Goal: Information Seeking & Learning: Learn about a topic

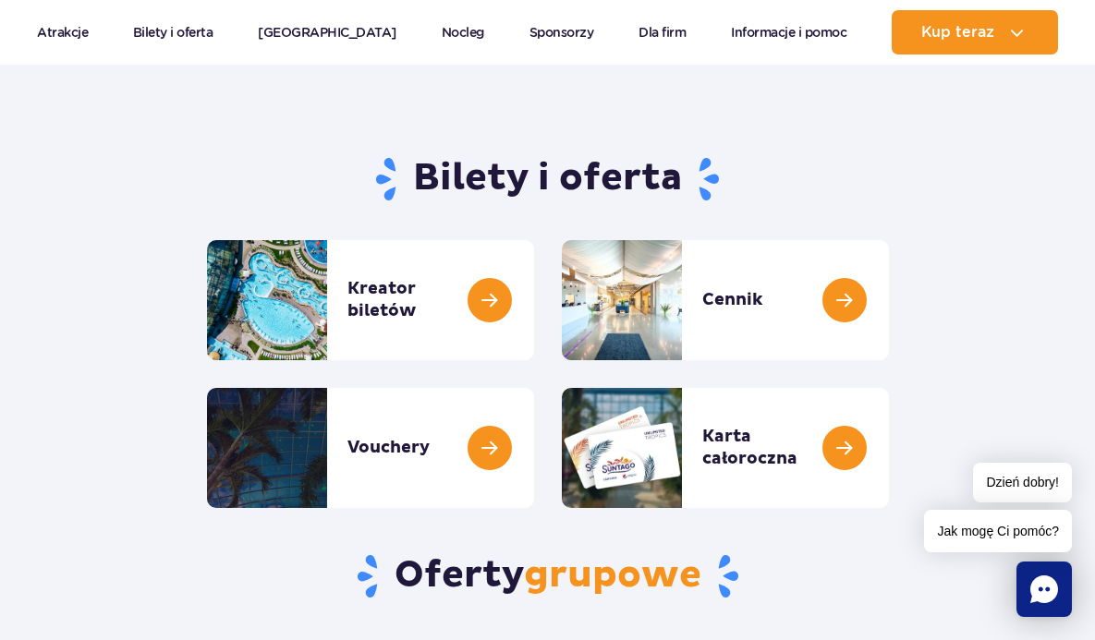
scroll to position [148, 0]
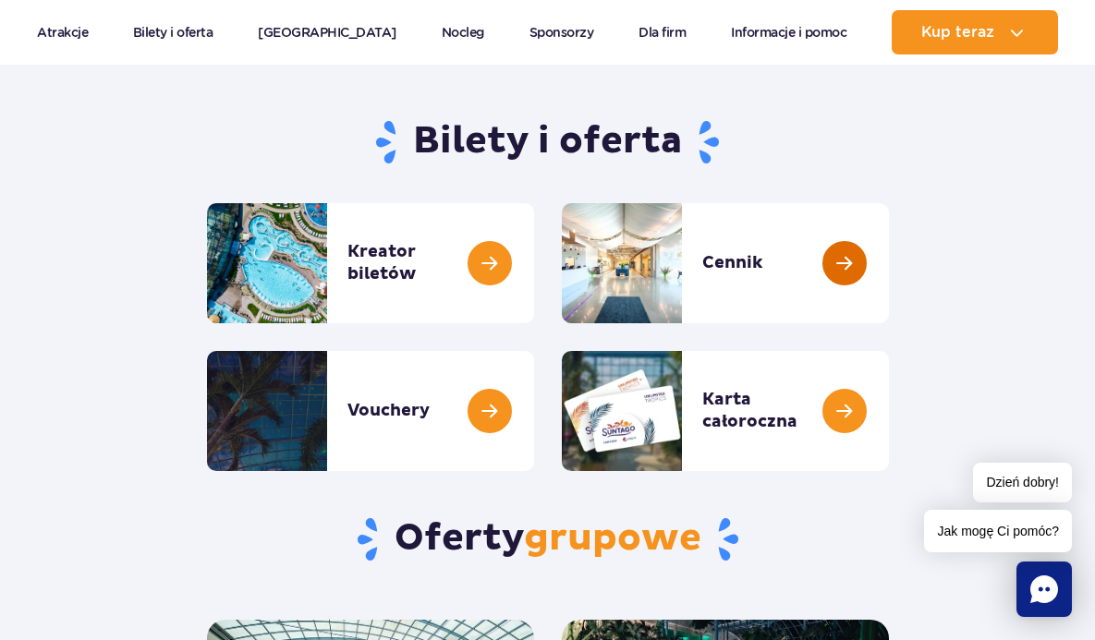
click at [889, 282] on link at bounding box center [889, 263] width 0 height 120
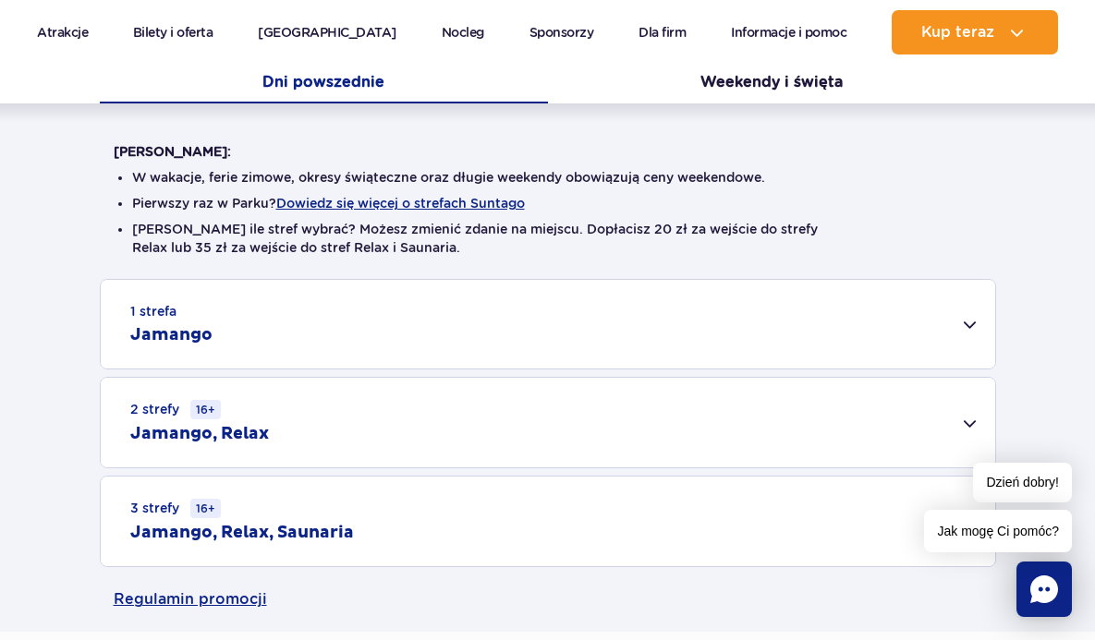
scroll to position [407, 0]
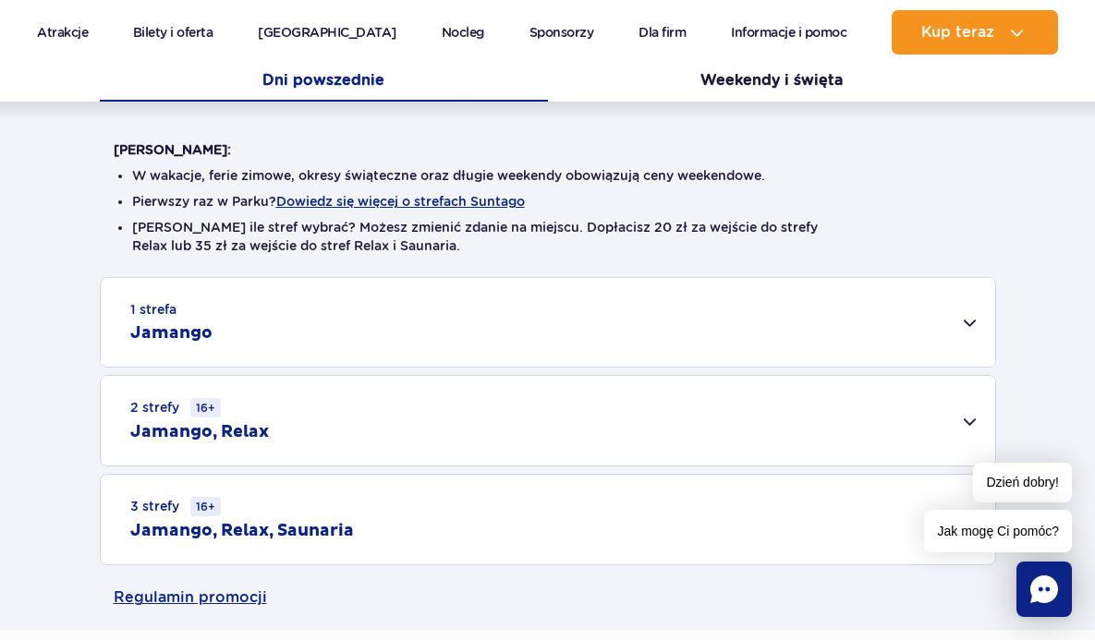
click at [18, 492] on div "1 strefa Jamango Dorosły (18 – 65 lat) / Nastolatek (16 – 18 lat) Ten sam dzień…" at bounding box center [547, 421] width 1095 height 288
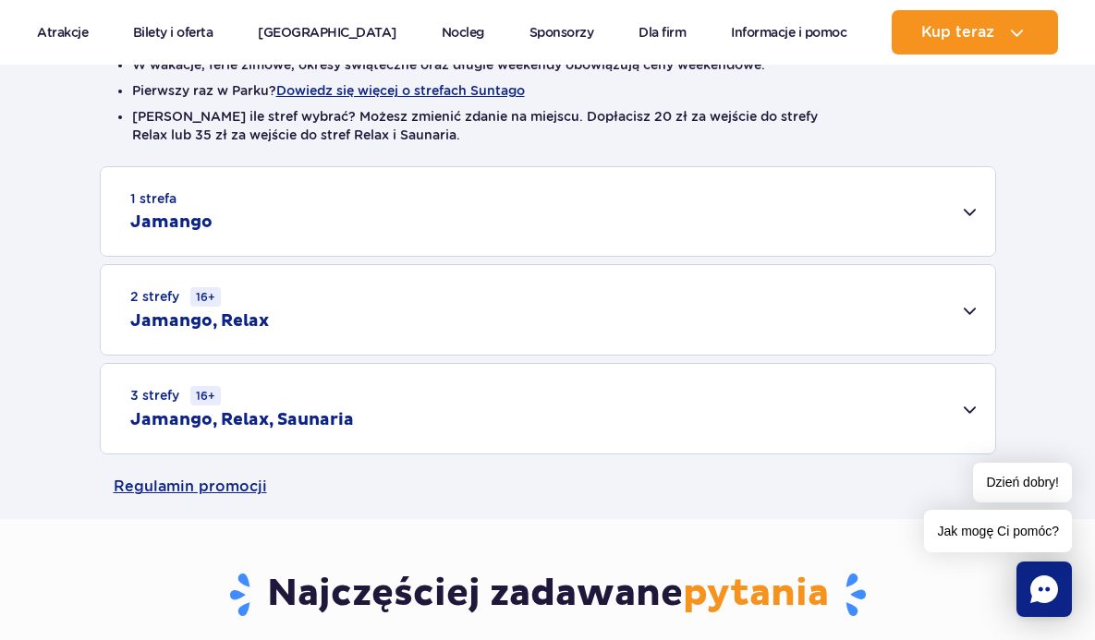
scroll to position [554, 0]
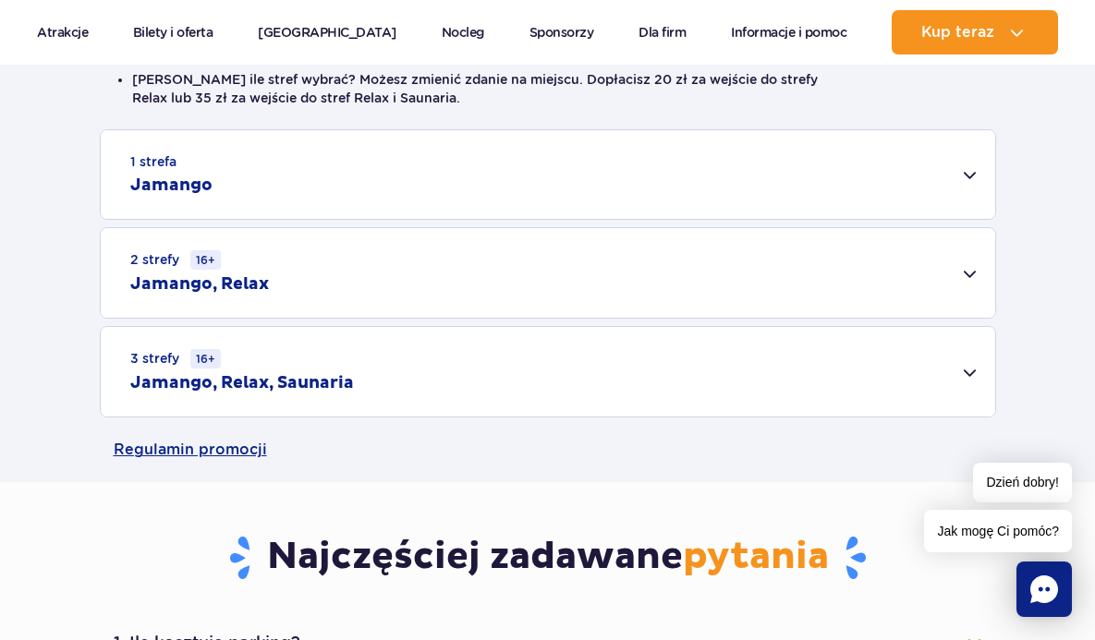
click at [966, 374] on div "3 strefy 16+ Jamango, Relax, Saunaria" at bounding box center [548, 372] width 894 height 90
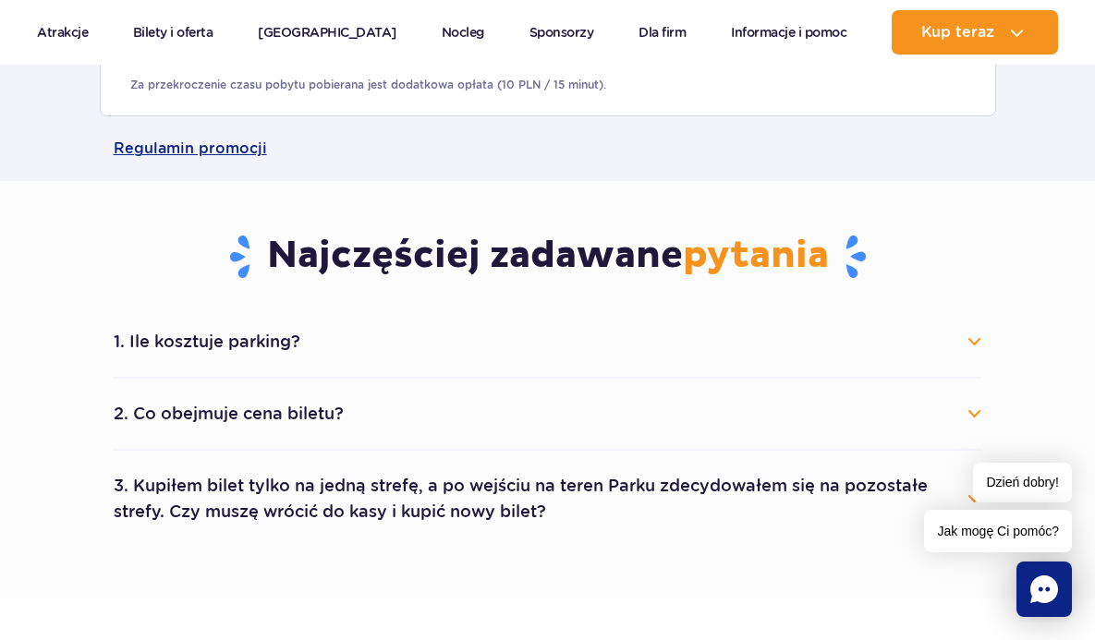
scroll to position [1109, 0]
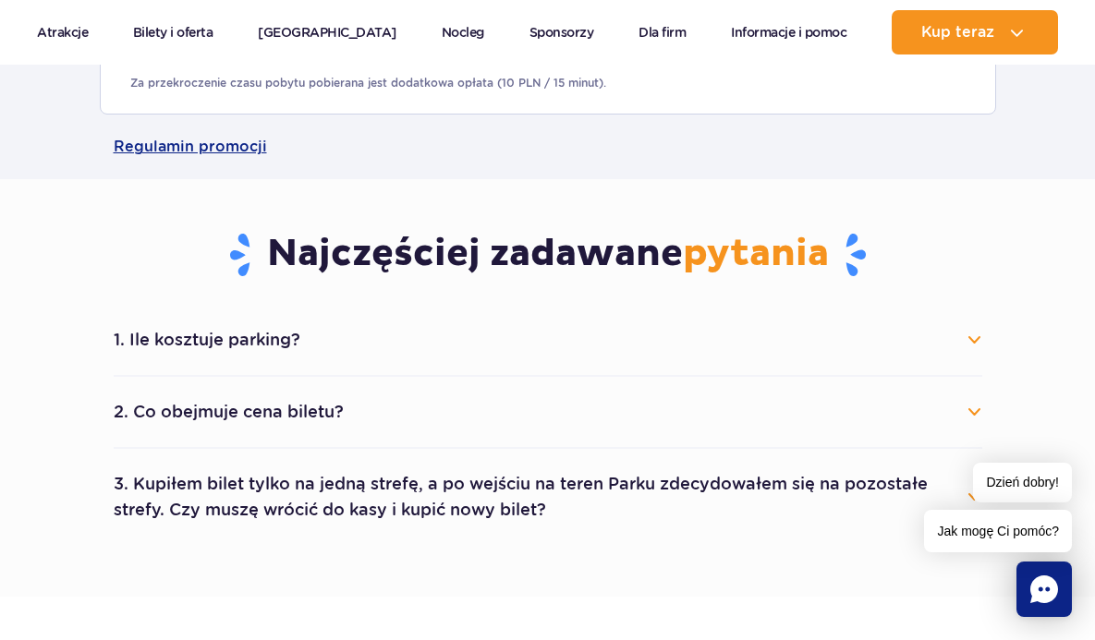
click at [207, 346] on button "1. Ile kosztuje parking?" at bounding box center [548, 340] width 869 height 41
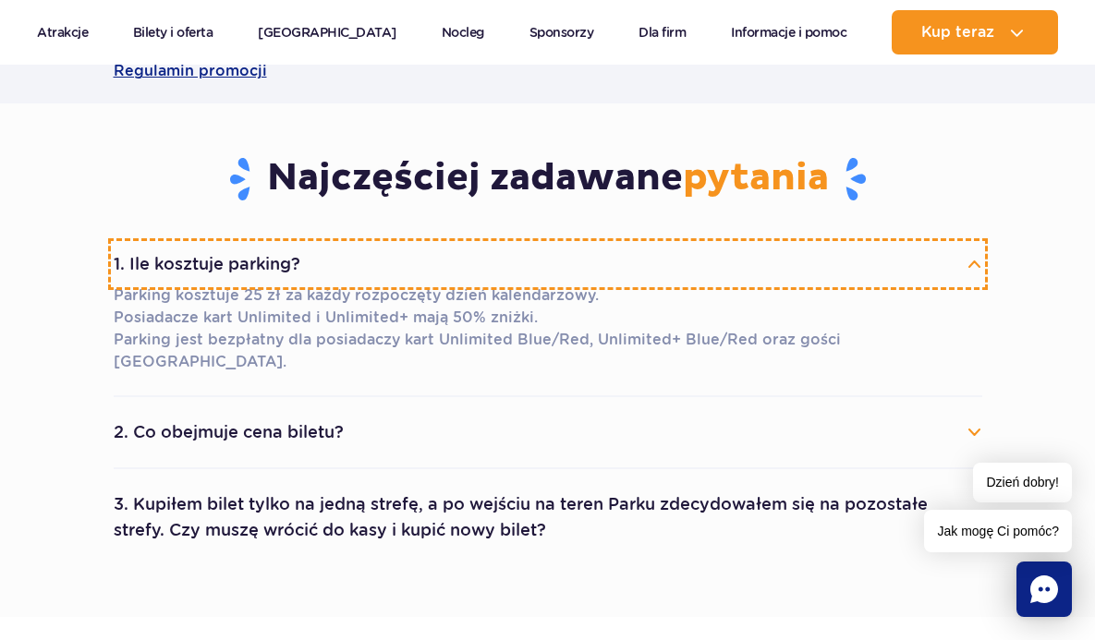
scroll to position [1220, 0]
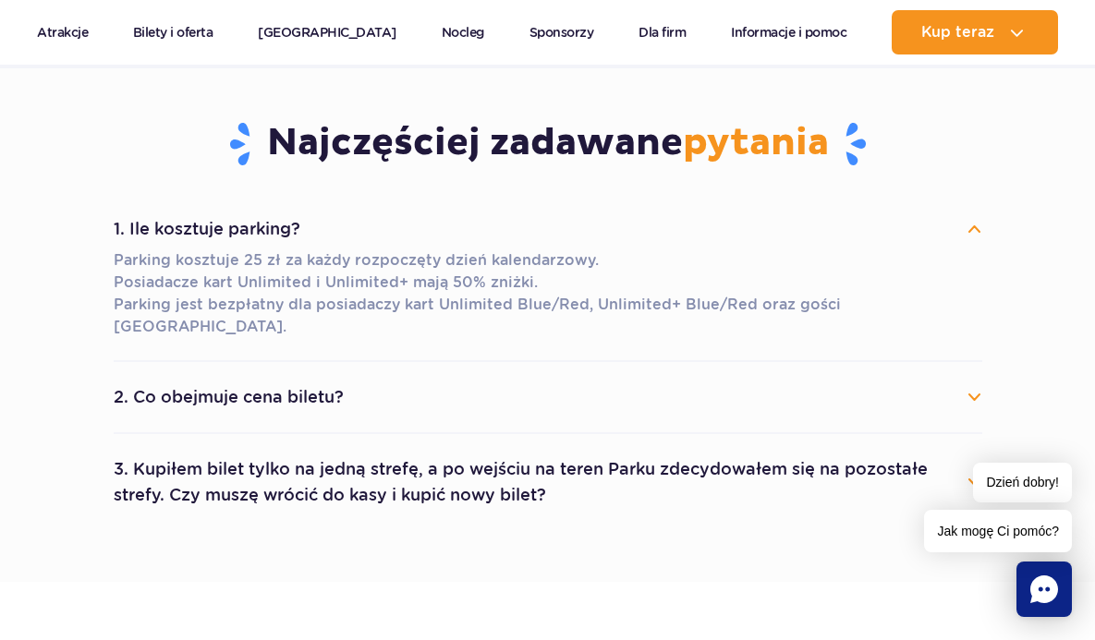
click at [186, 381] on button "2. Co obejmuje cena biletu?" at bounding box center [548, 397] width 869 height 41
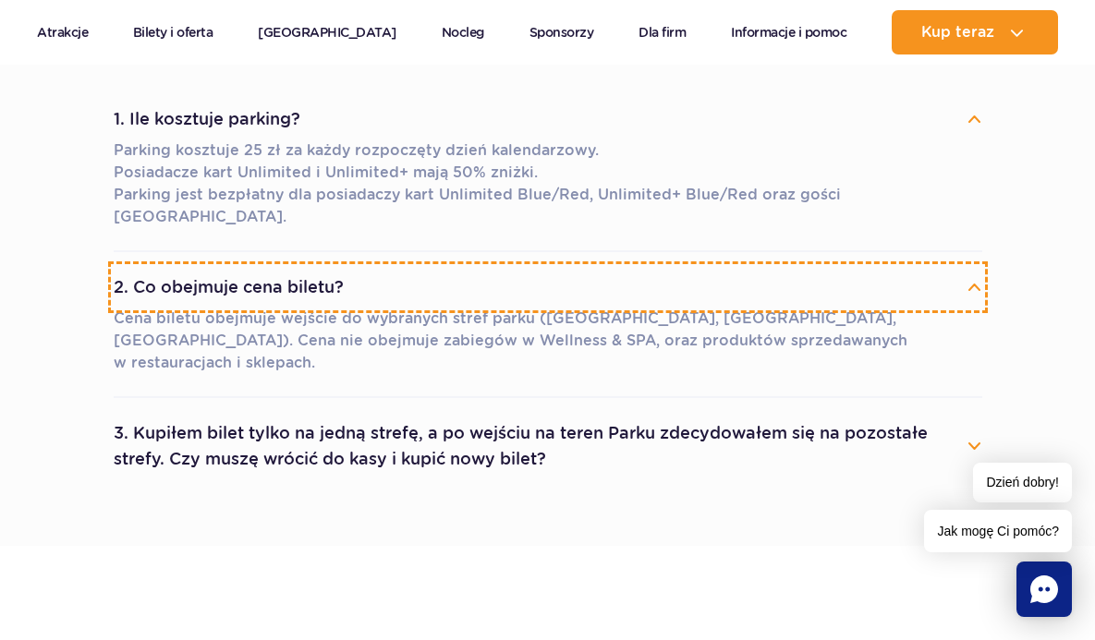
scroll to position [1331, 0]
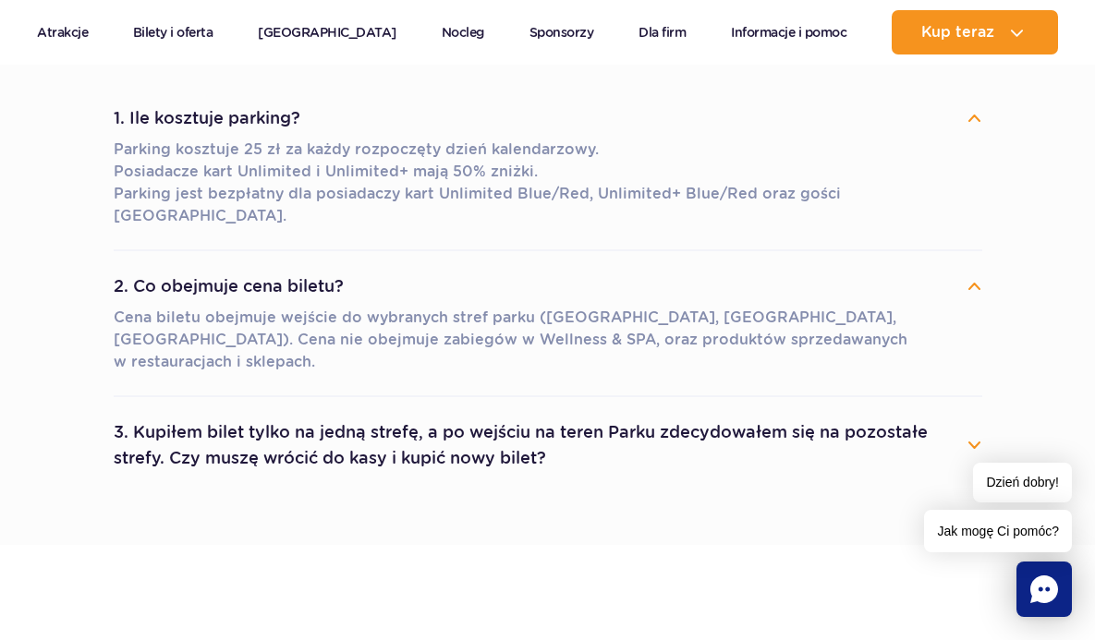
click at [224, 412] on button "3. Kupiłem bilet tylko na jedną strefę, a po wejściu na teren Parku zdecydowałe…" at bounding box center [548, 445] width 869 height 67
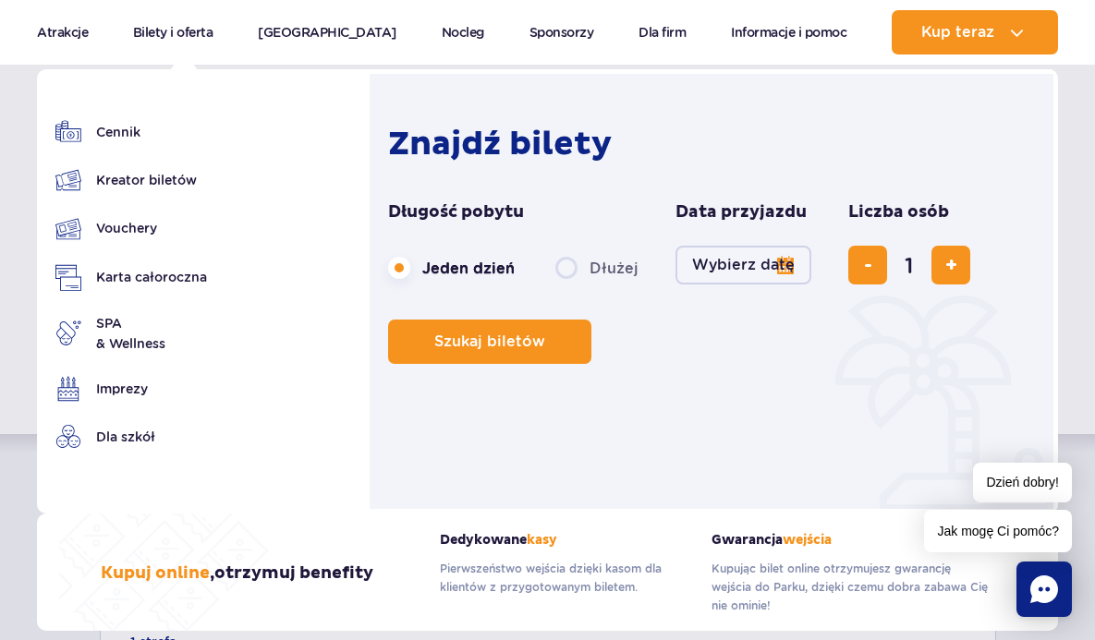
scroll to position [37, 0]
click at [152, 132] on link "Cennik" at bounding box center [131, 132] width 152 height 26
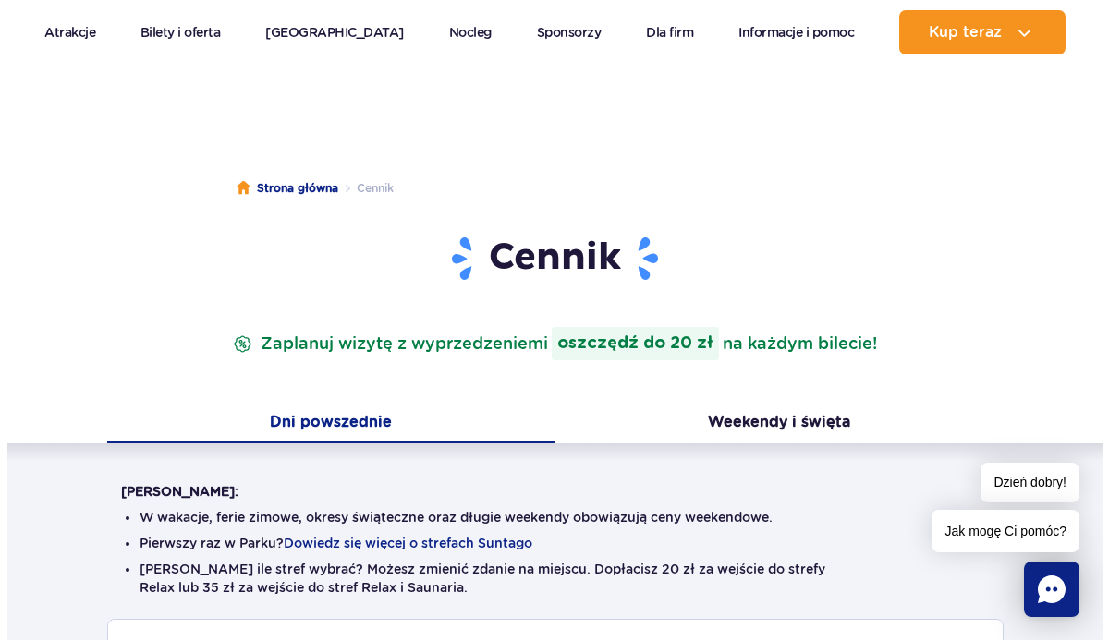
scroll to position [74, 0]
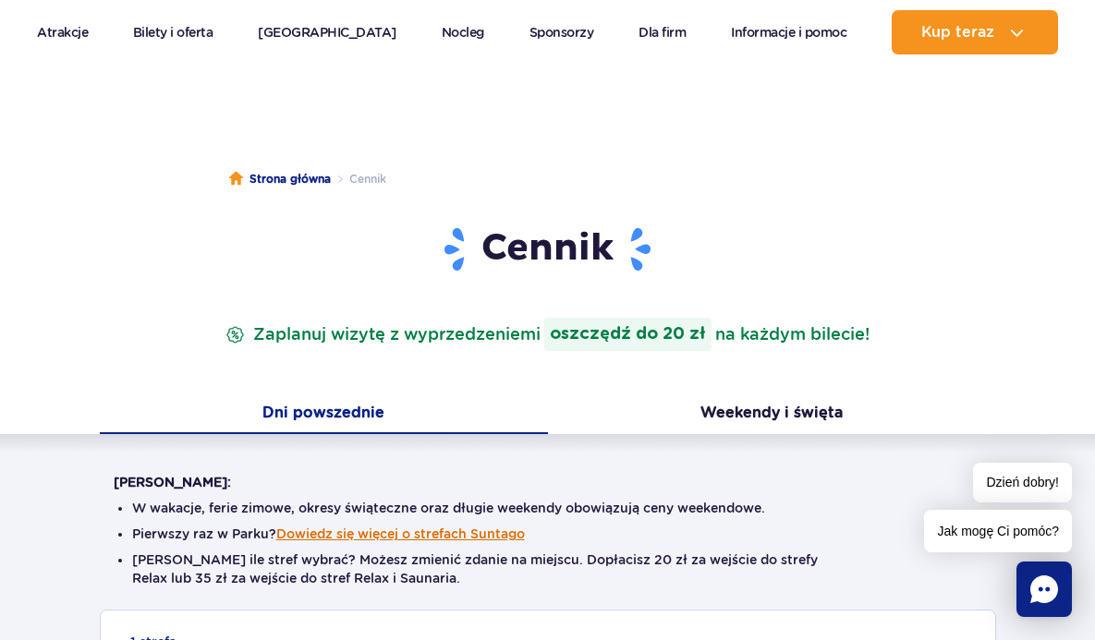
click at [427, 534] on button "Dowiedz się więcej o strefach Suntago" at bounding box center [400, 534] width 249 height 15
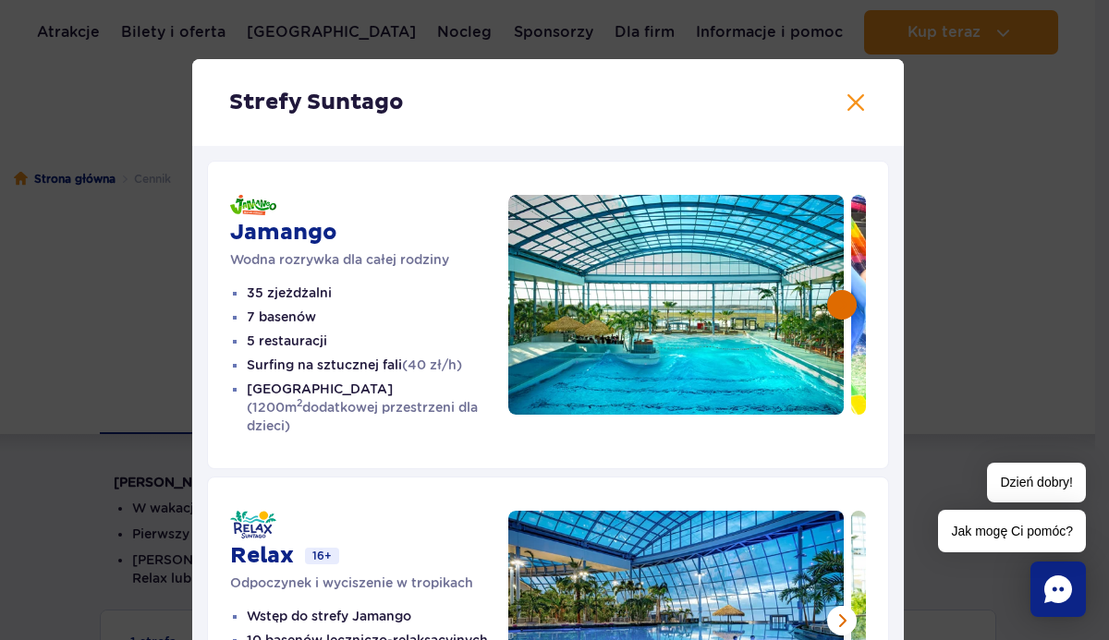
click at [837, 306] on button at bounding box center [842, 305] width 30 height 30
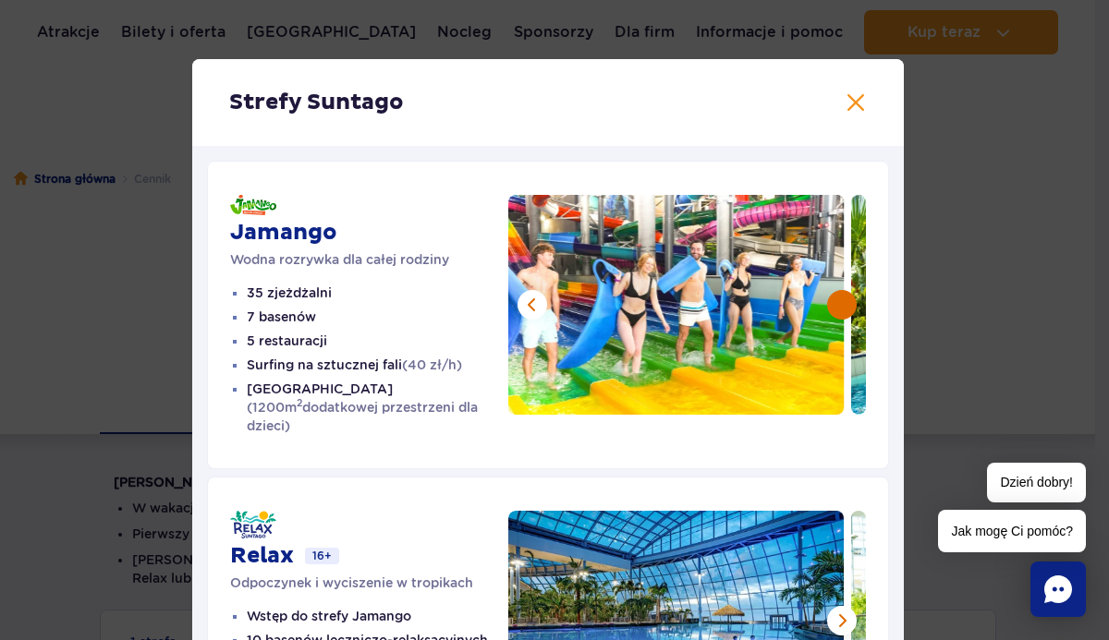
click at [837, 306] on button at bounding box center [842, 305] width 30 height 30
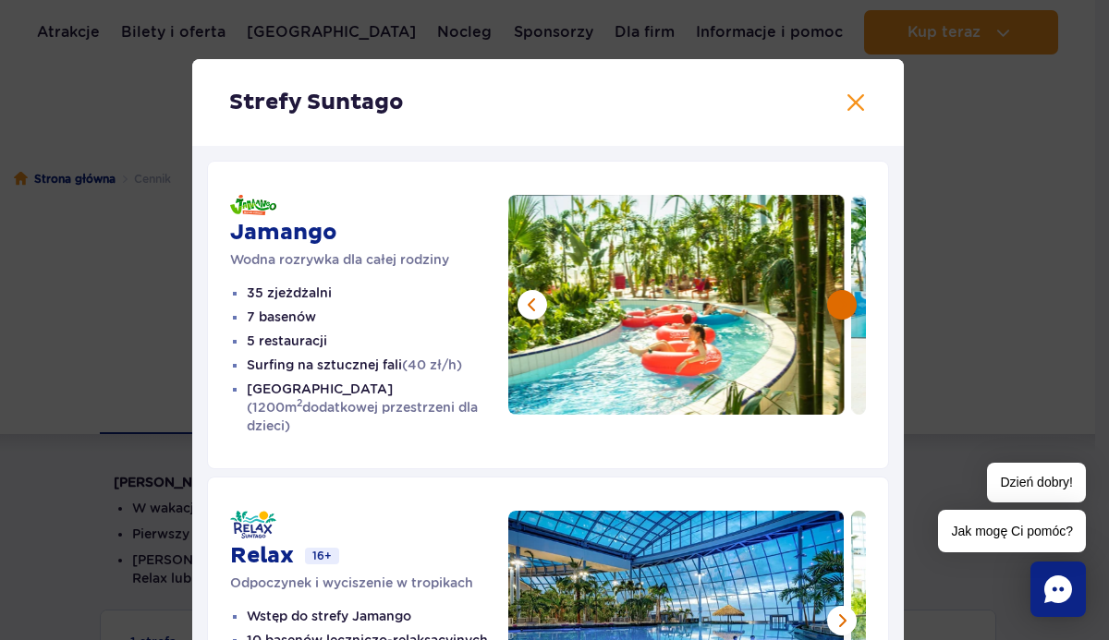
click at [837, 306] on button at bounding box center [842, 305] width 30 height 30
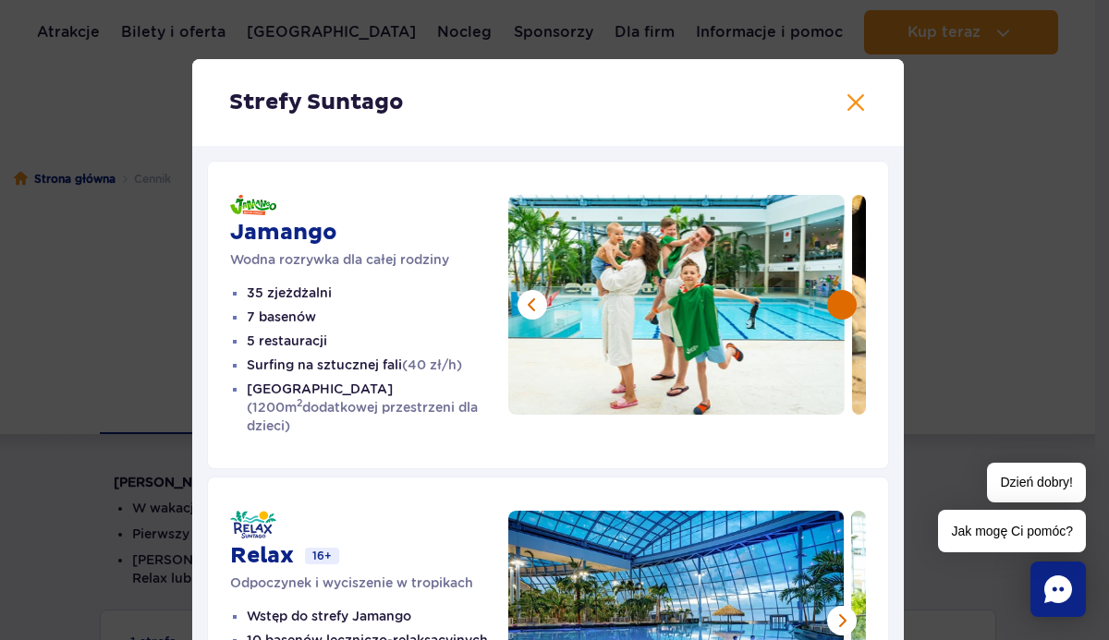
click at [837, 306] on button at bounding box center [842, 305] width 30 height 30
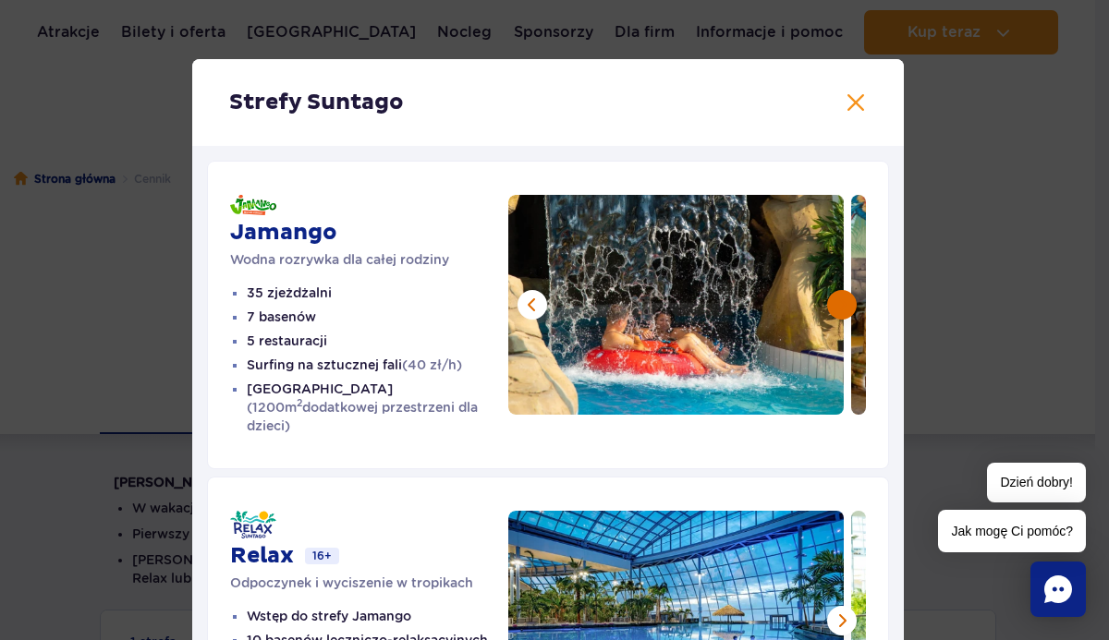
click at [837, 306] on button at bounding box center [842, 305] width 30 height 30
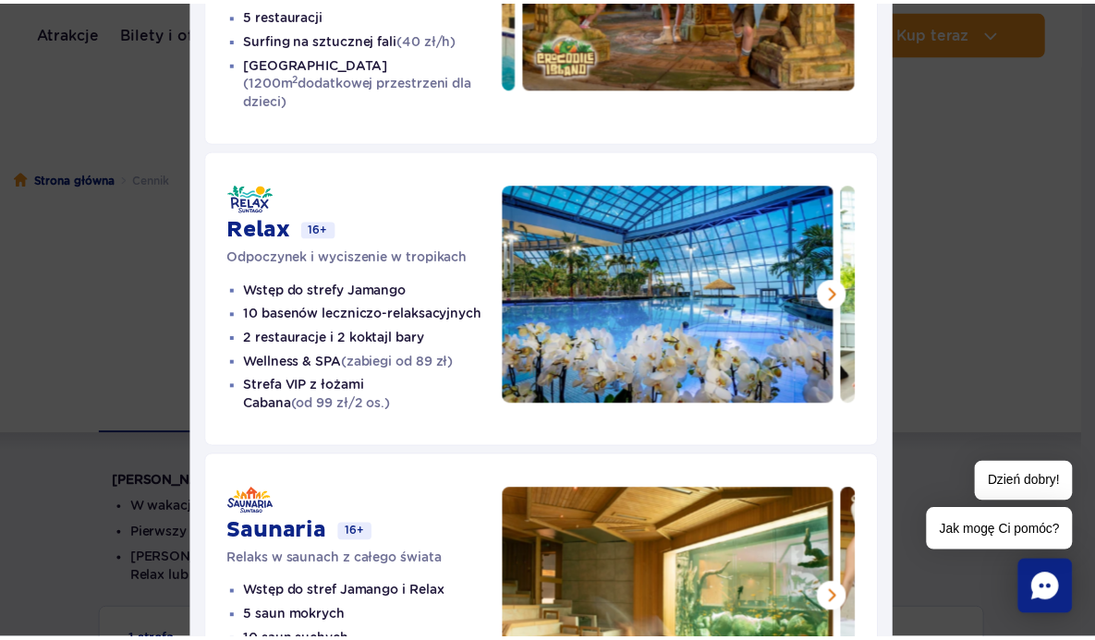
scroll to position [485, 0]
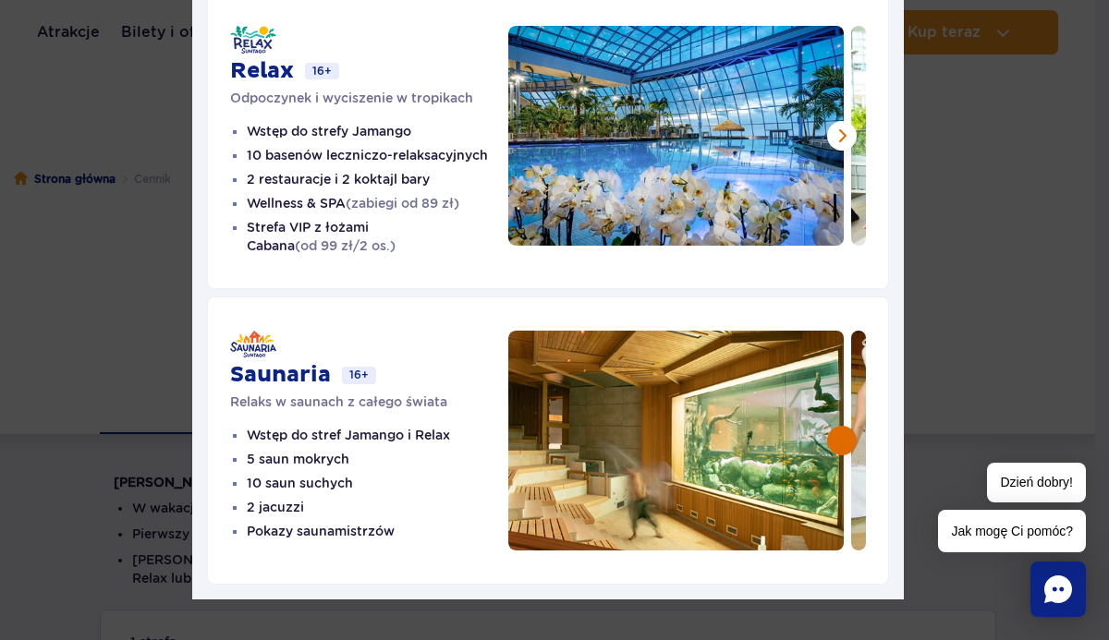
click at [833, 432] on button at bounding box center [842, 441] width 30 height 30
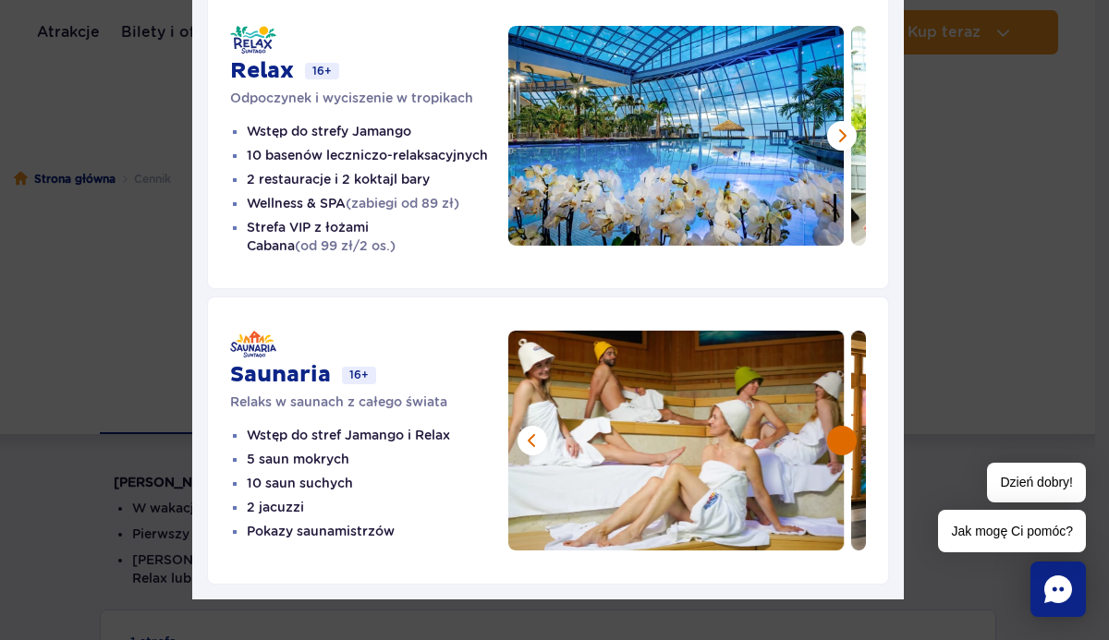
click at [833, 431] on button at bounding box center [842, 441] width 30 height 30
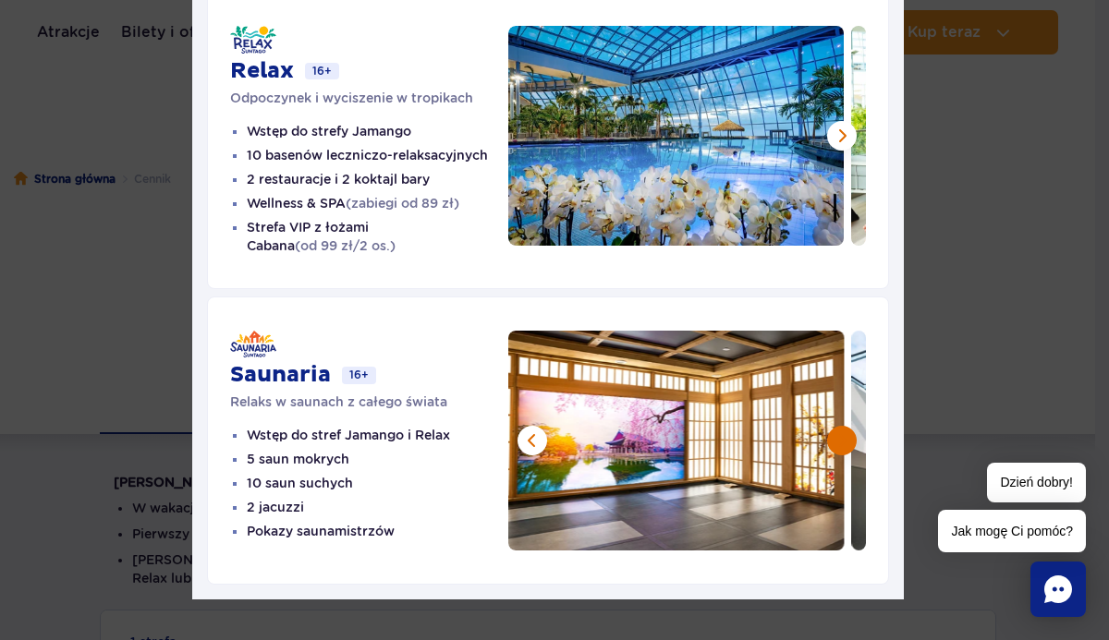
click at [833, 431] on button at bounding box center [842, 441] width 30 height 30
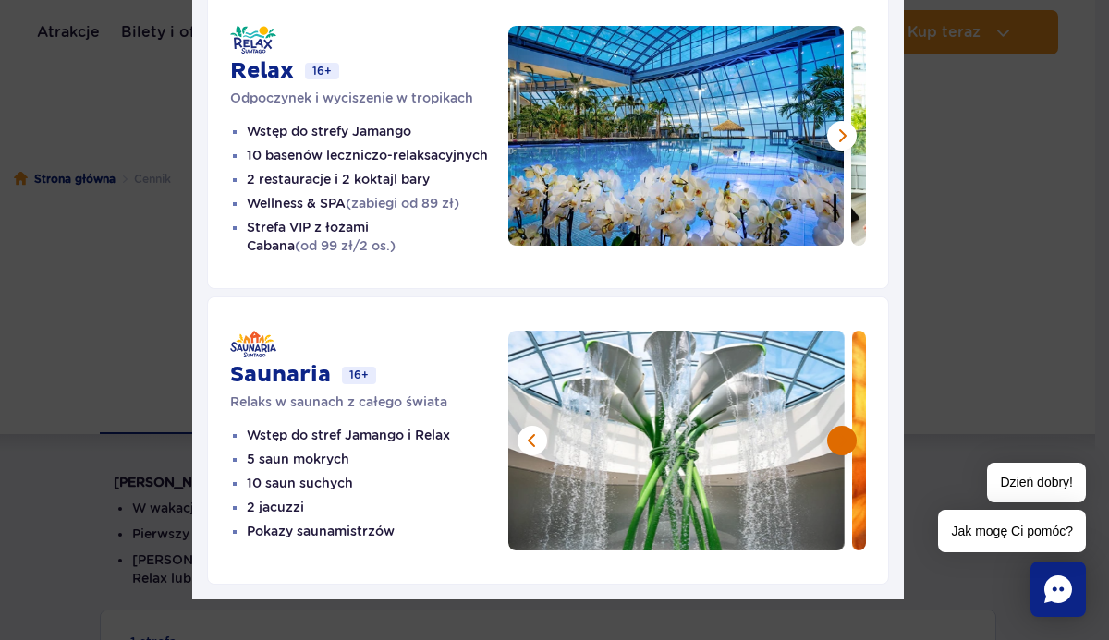
click at [833, 431] on button at bounding box center [842, 441] width 30 height 30
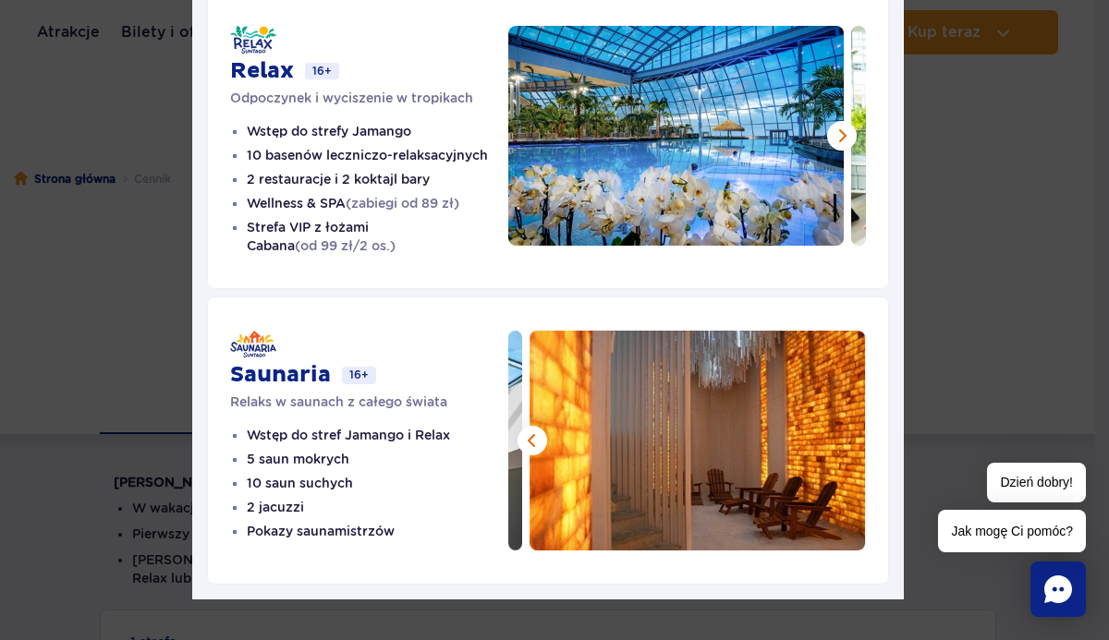
click at [833, 431] on img at bounding box center [697, 441] width 336 height 220
click at [130, 210] on div "Strefy Suntago [PERSON_NAME] rozrywka dla całej rodziny 35 zjeżdżalni 7 basenów…" at bounding box center [547, 87] width 1095 height 1144
